Goal: Check status

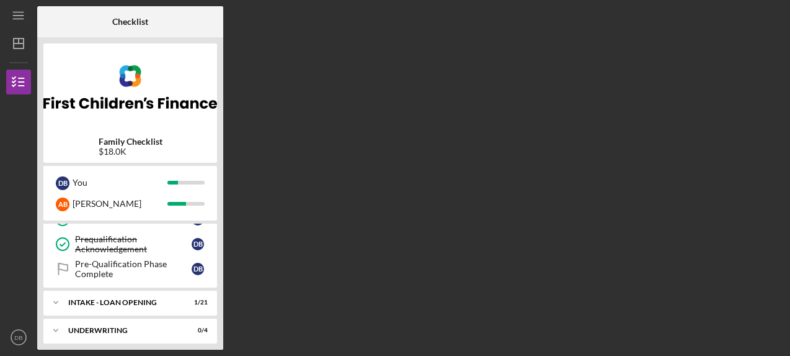
scroll to position [244, 0]
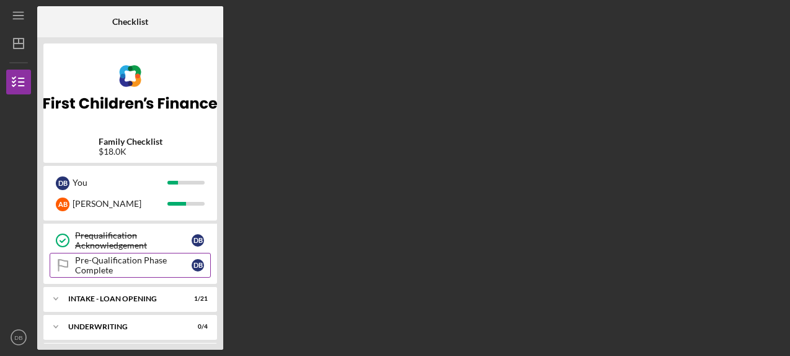
click at [90, 261] on div "Pre-Qualification Phase Complete" at bounding box center [133, 265] width 117 height 20
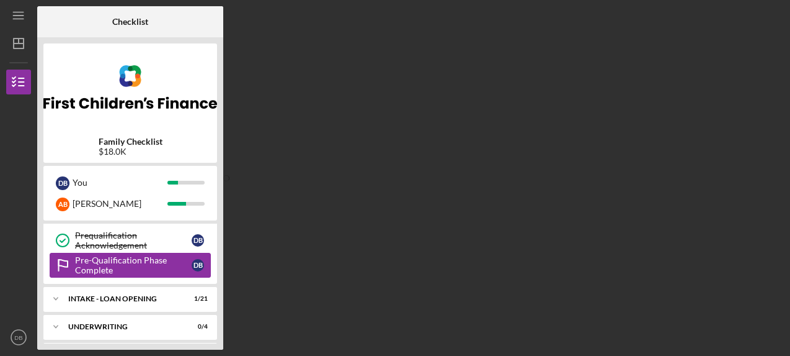
click at [90, 261] on div "Pre-Qualification Phase Complete" at bounding box center [133, 265] width 117 height 20
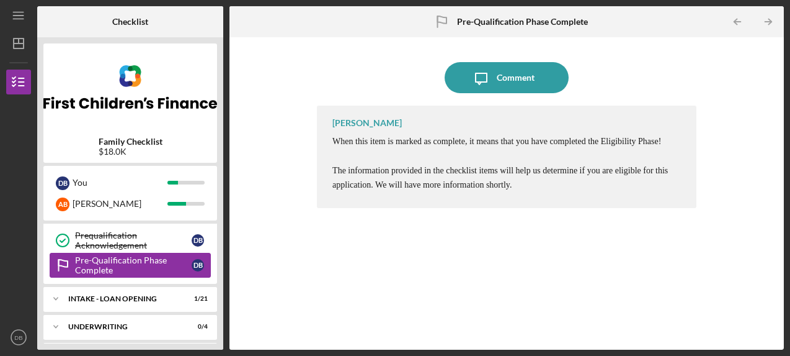
click at [90, 261] on div "Pre-Qualification Phase Complete" at bounding box center [133, 265] width 117 height 20
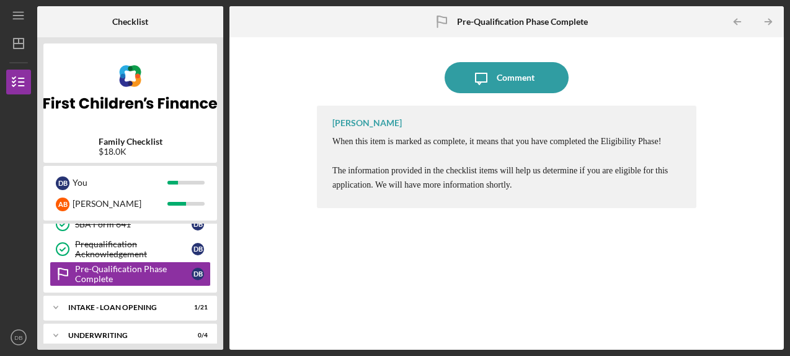
scroll to position [233, 0]
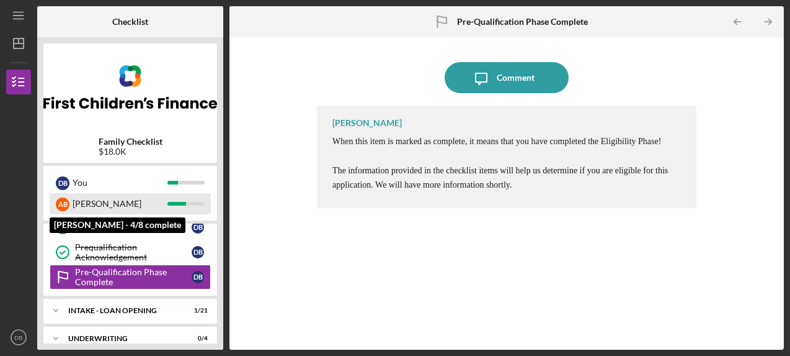
click at [103, 205] on div "[PERSON_NAME]" at bounding box center [120, 203] width 95 height 21
click at [191, 203] on div at bounding box center [186, 204] width 37 height 4
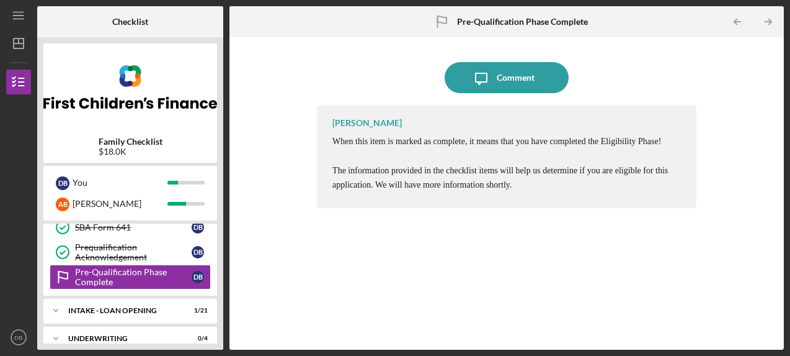
click at [208, 102] on img at bounding box center [130, 87] width 174 height 74
click at [207, 102] on img at bounding box center [130, 87] width 174 height 74
click at [262, 90] on div "Icon/Message Comment [PERSON_NAME] When this item is marked as complete, it mea…" at bounding box center [507, 193] width 542 height 300
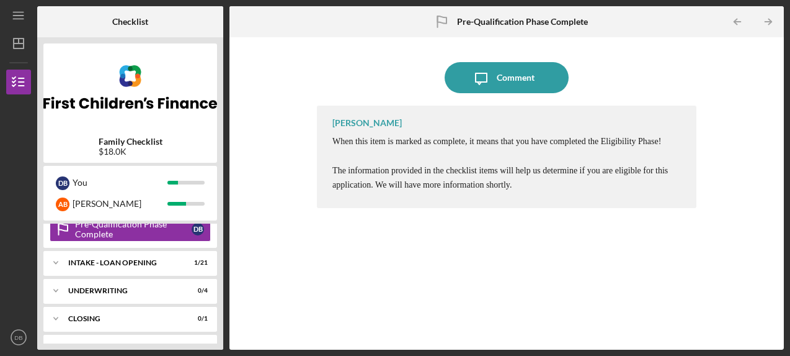
scroll to position [280, 0]
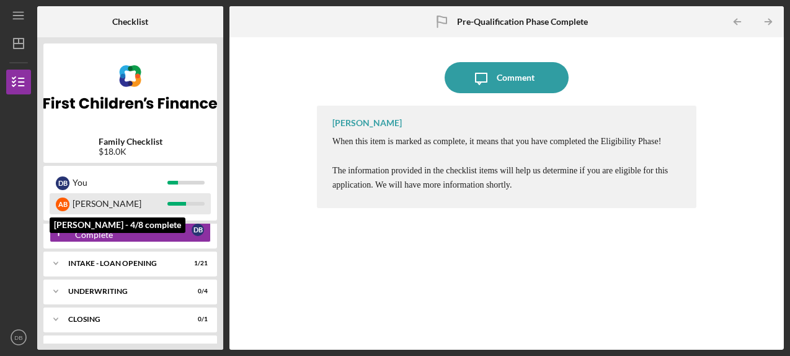
click at [151, 201] on div "[PERSON_NAME]" at bounding box center [120, 203] width 95 height 21
